Goal: Register for event/course

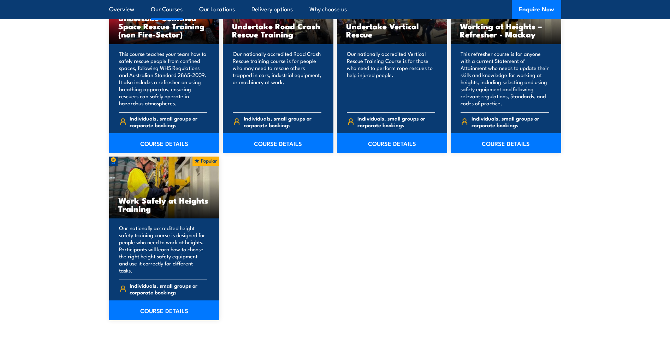
scroll to position [812, 0]
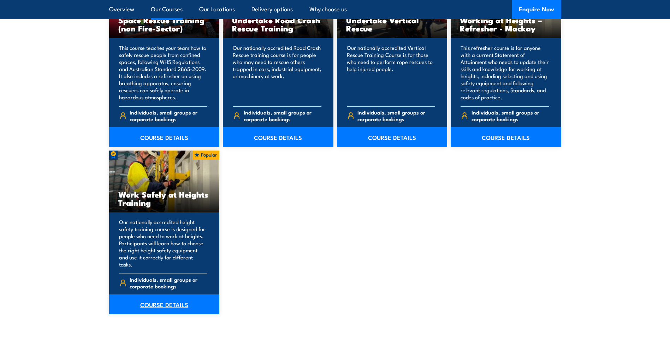
click at [163, 296] on link "COURSE DETAILS" at bounding box center [164, 304] width 110 height 20
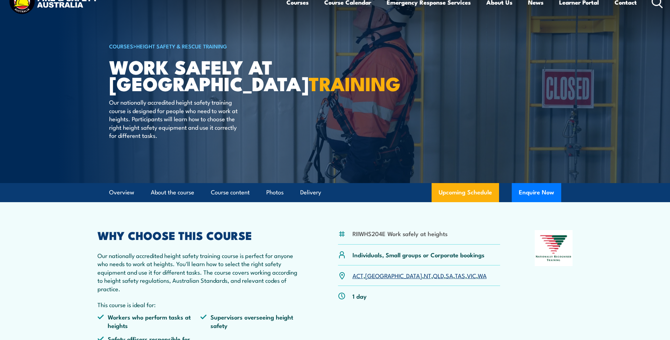
scroll to position [35, 0]
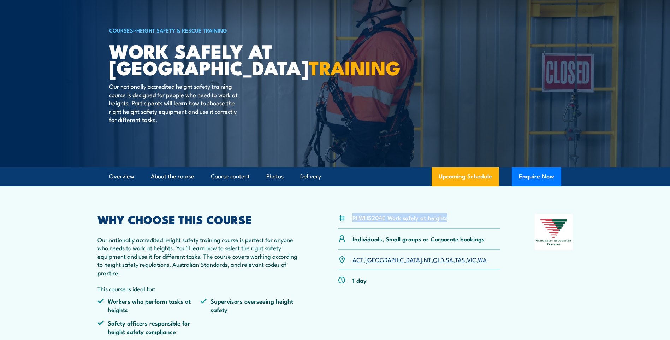
drag, startPoint x: 353, startPoint y: 215, endPoint x: 446, endPoint y: 218, distance: 92.9
click at [446, 218] on li "RIIWHS204E Work safely at heights" at bounding box center [399, 217] width 95 height 8
copy li "RIIWHS204E Work safely at heights"
